Goal: Transaction & Acquisition: Book appointment/travel/reservation

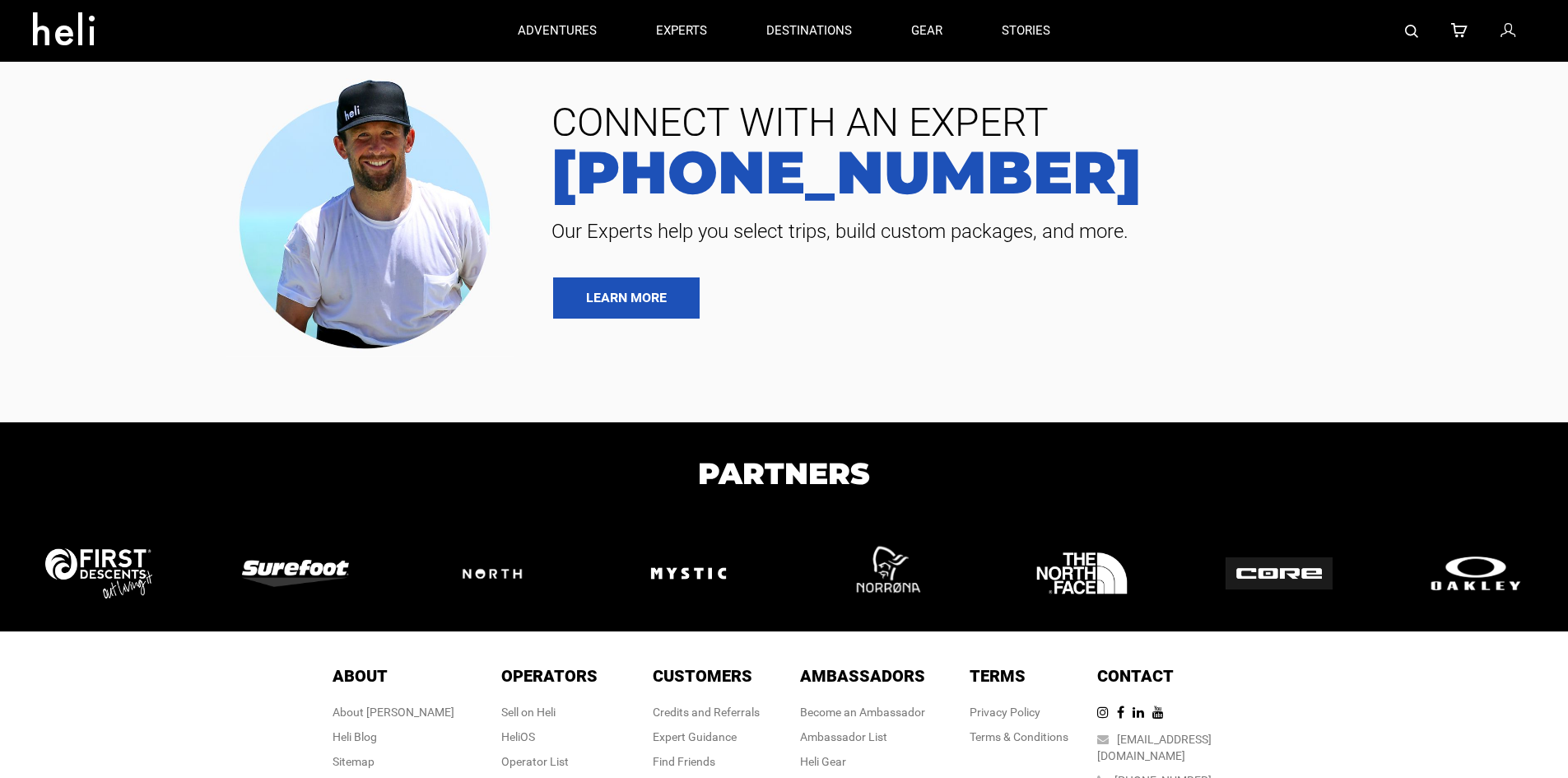
type input "Ski & Ride"
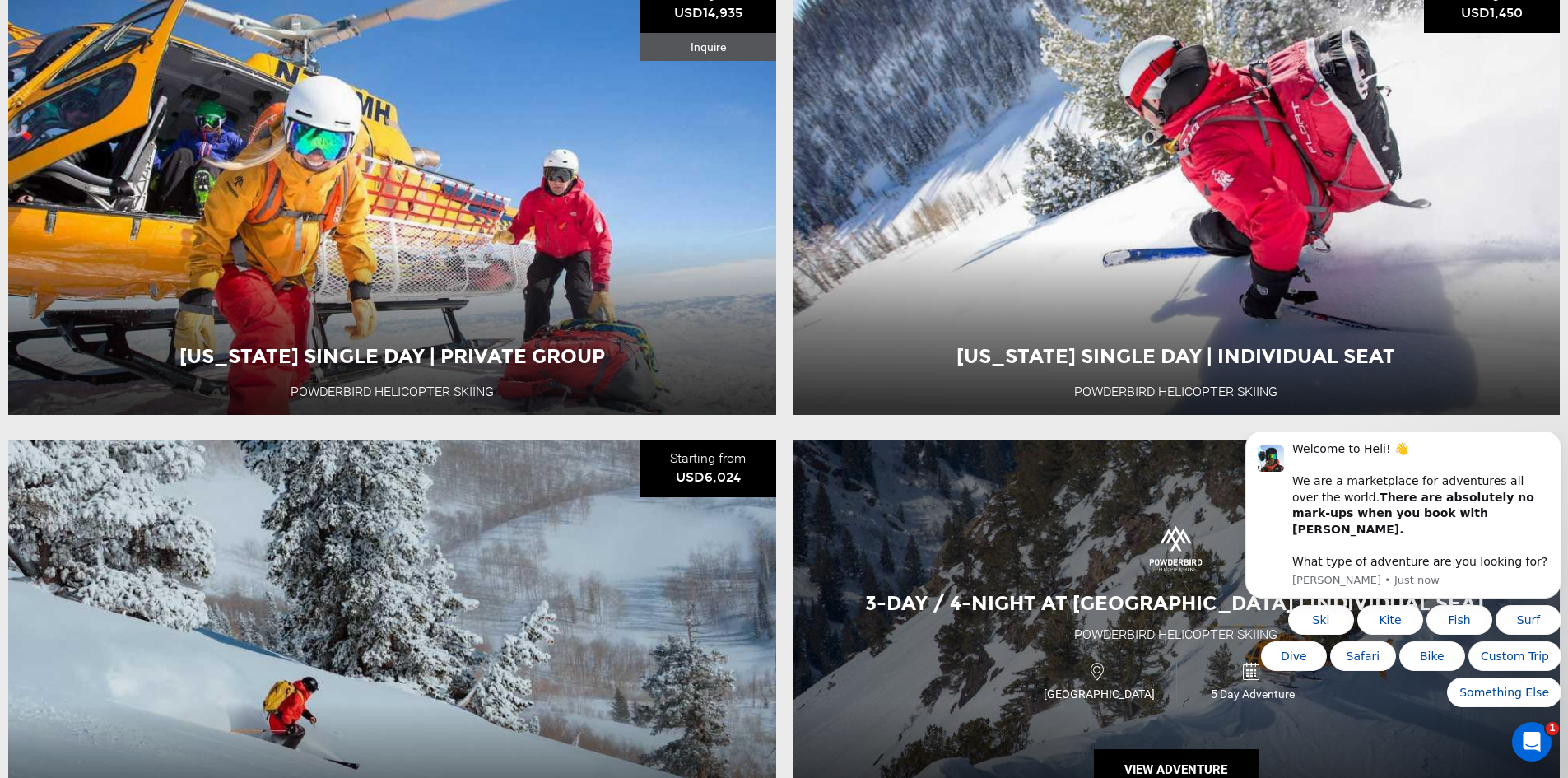
scroll to position [329, 0]
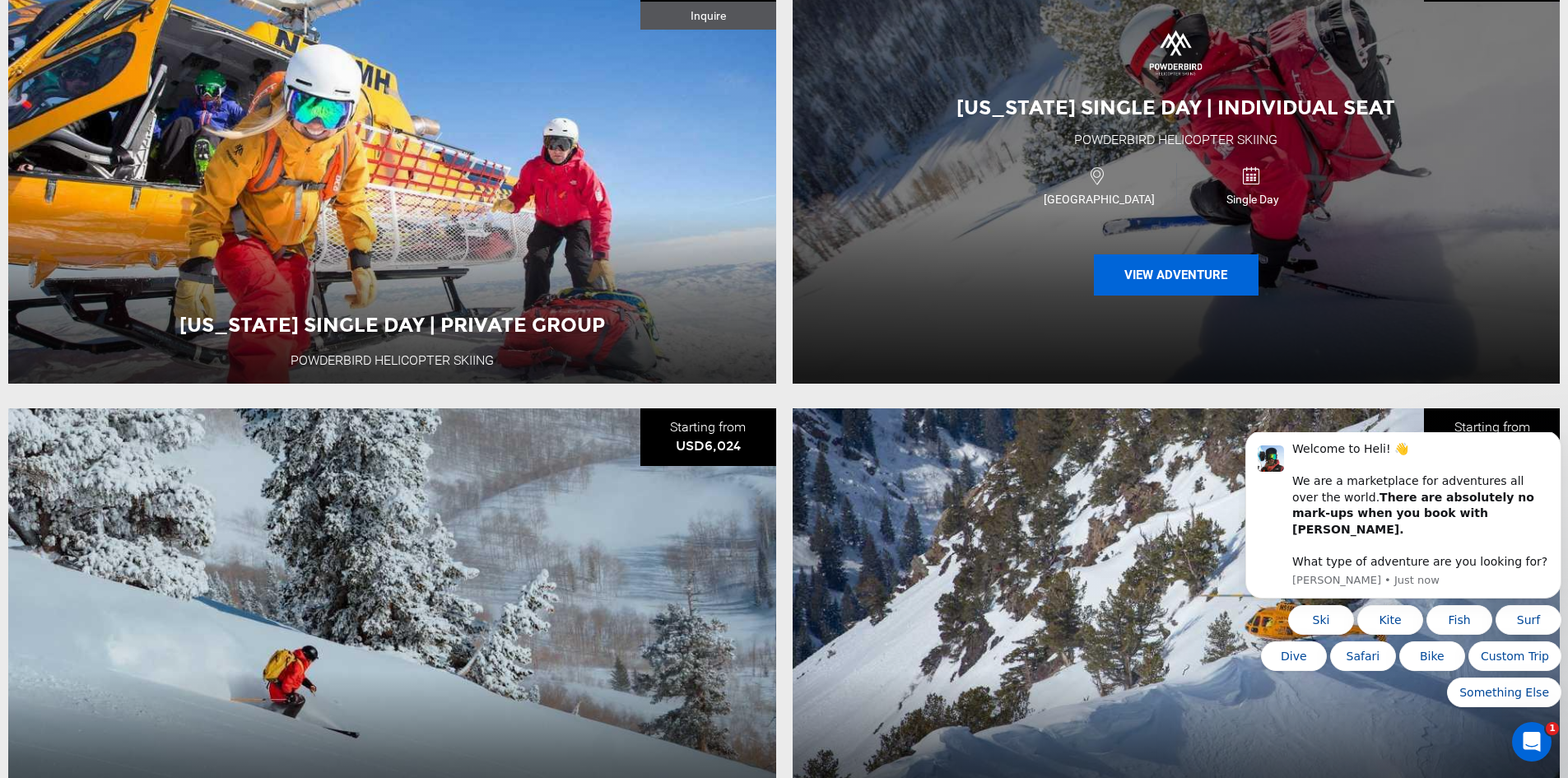
click at [1168, 277] on button "View Adventure" at bounding box center [1176, 274] width 165 height 41
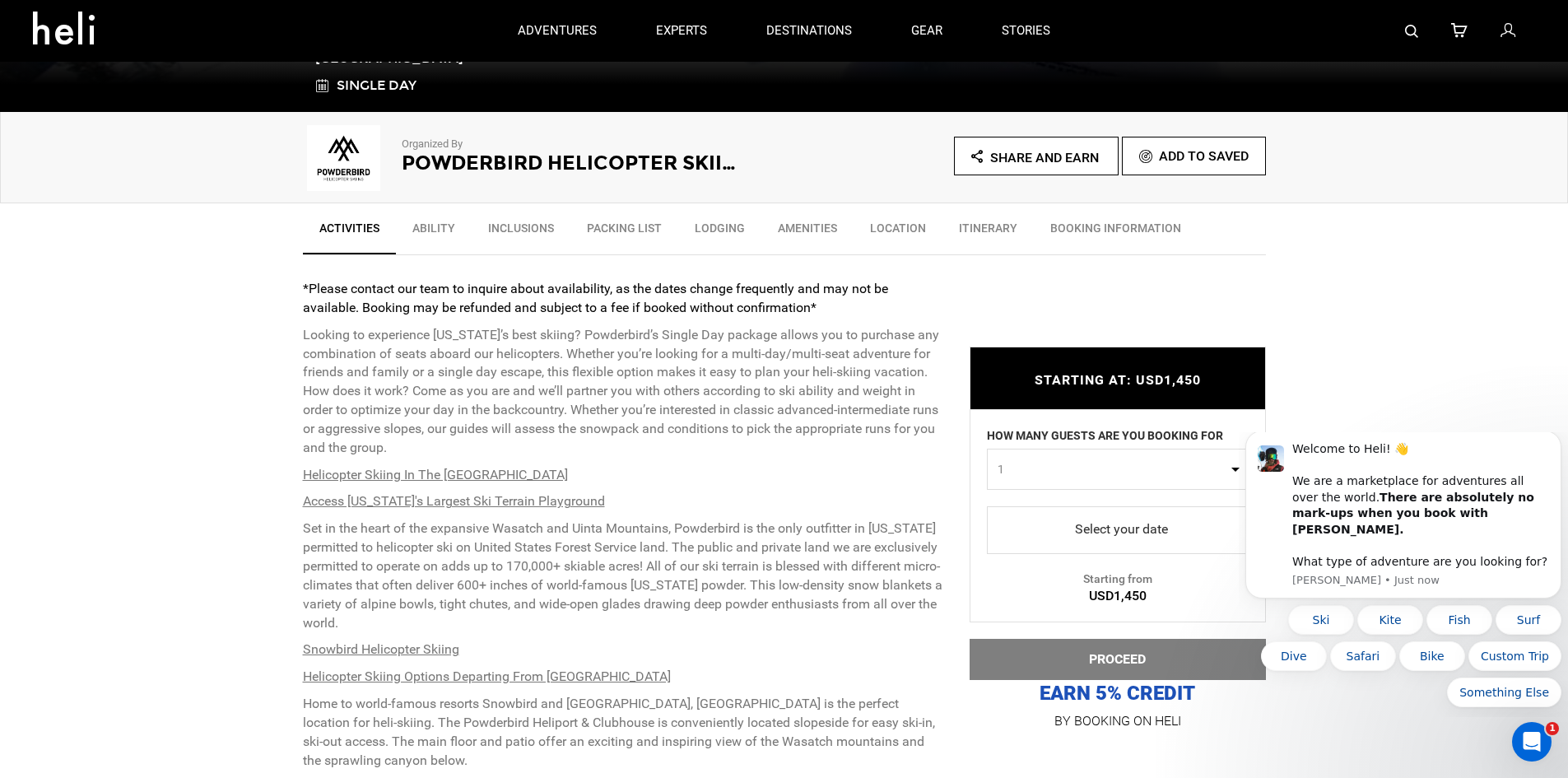
scroll to position [412, 0]
